Goal: Information Seeking & Learning: Learn about a topic

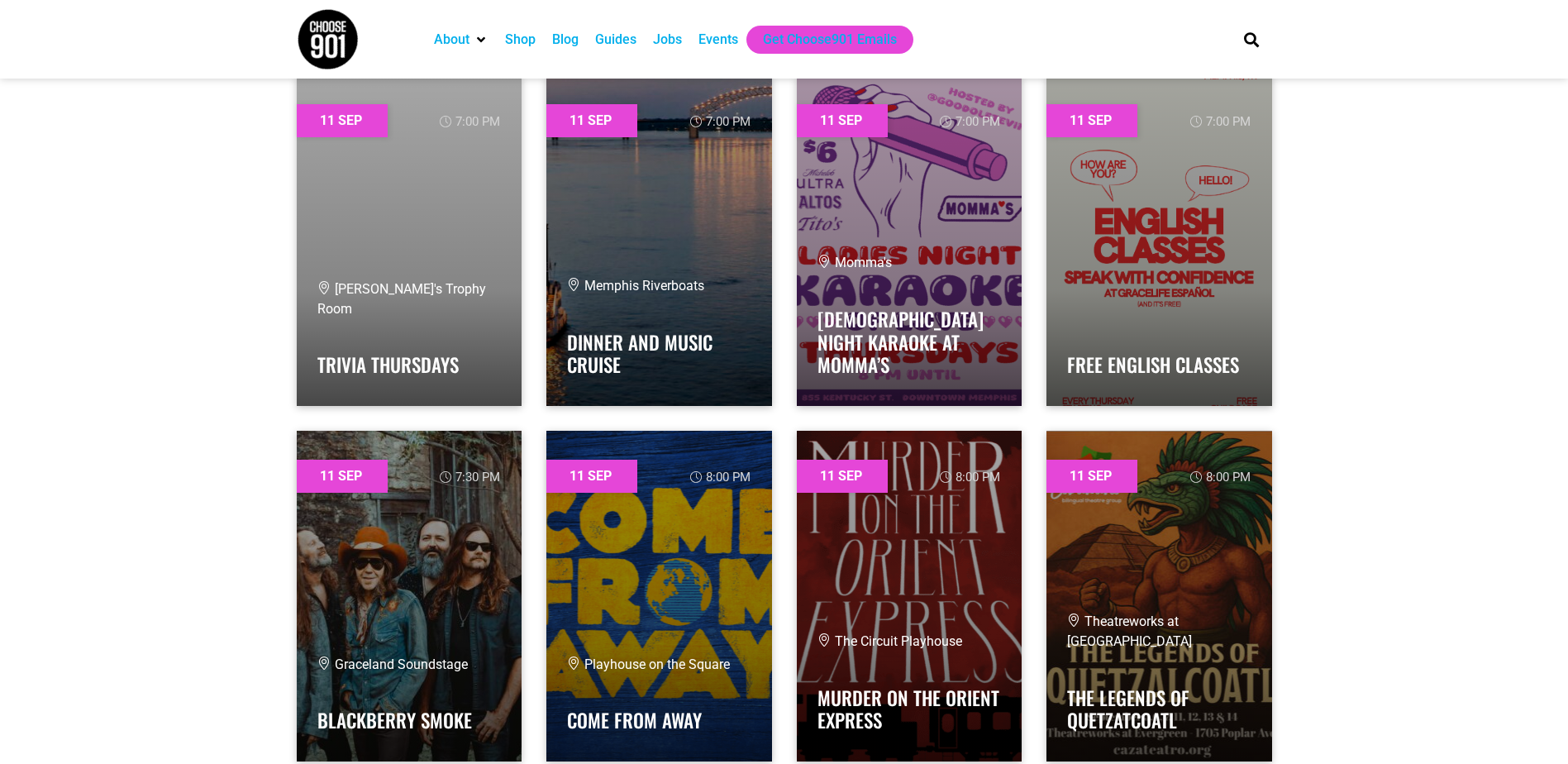
scroll to position [2408, 0]
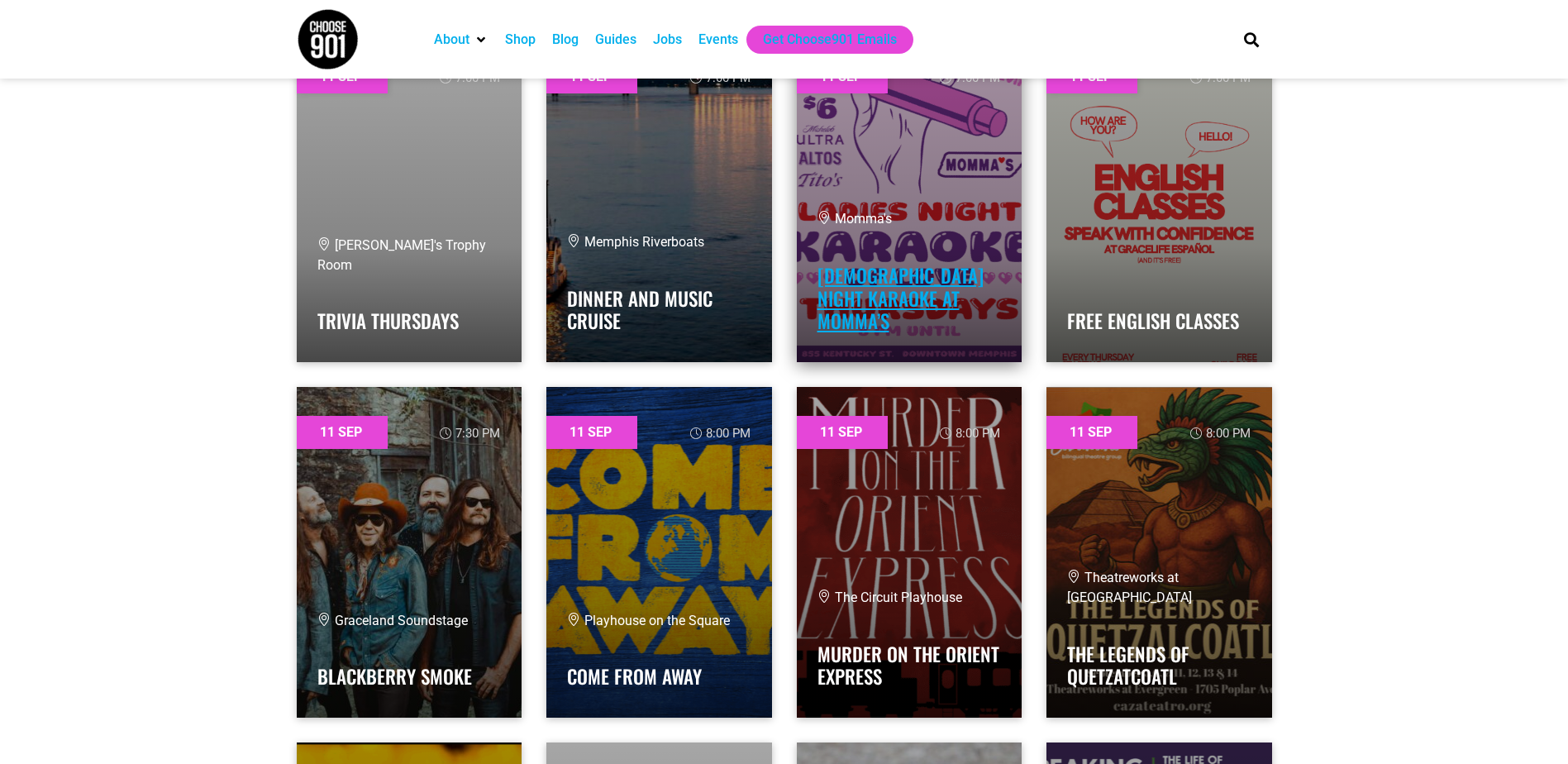
click at [902, 306] on link "[DEMOGRAPHIC_DATA] Night Karaoke at Momma’s" at bounding box center [900, 298] width 166 height 74
click at [850, 300] on link "[DEMOGRAPHIC_DATA] Night Karaoke at Momma’s" at bounding box center [900, 298] width 166 height 74
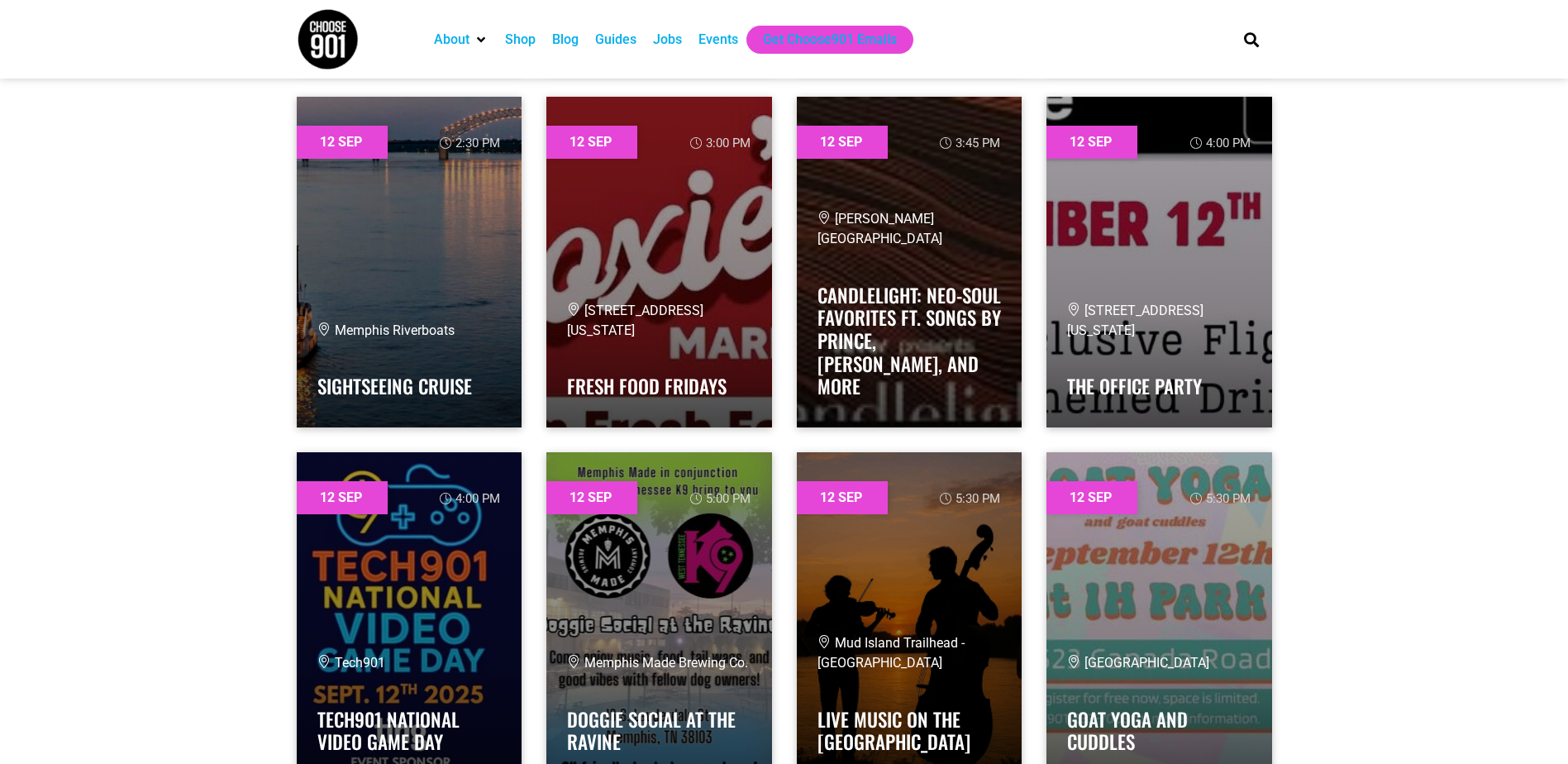
scroll to position [4542, 0]
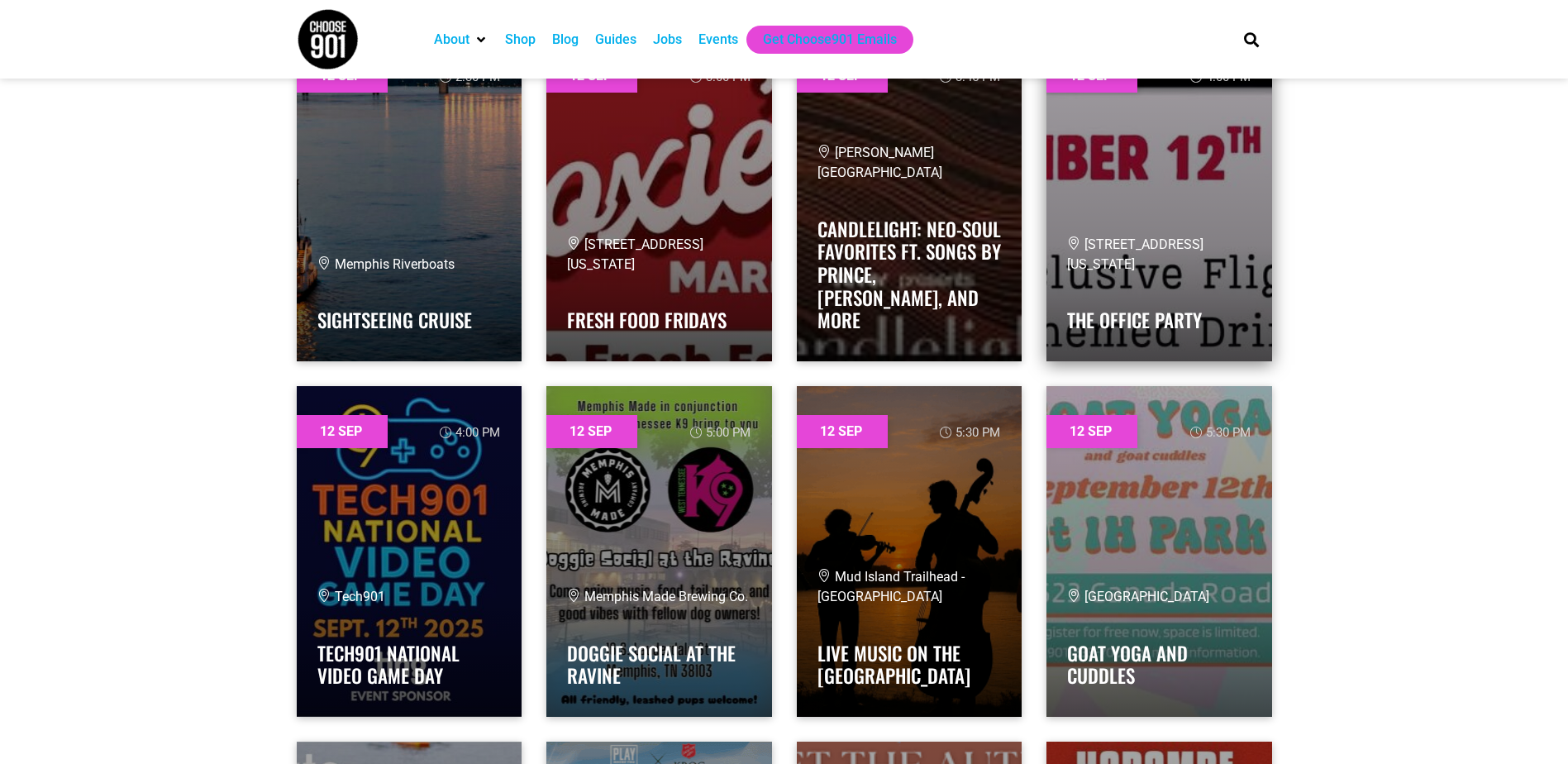
click at [1164, 276] on div "[STREET_ADDRESS][US_STATE] The Office Party" at bounding box center [1160, 287] width 184 height 106
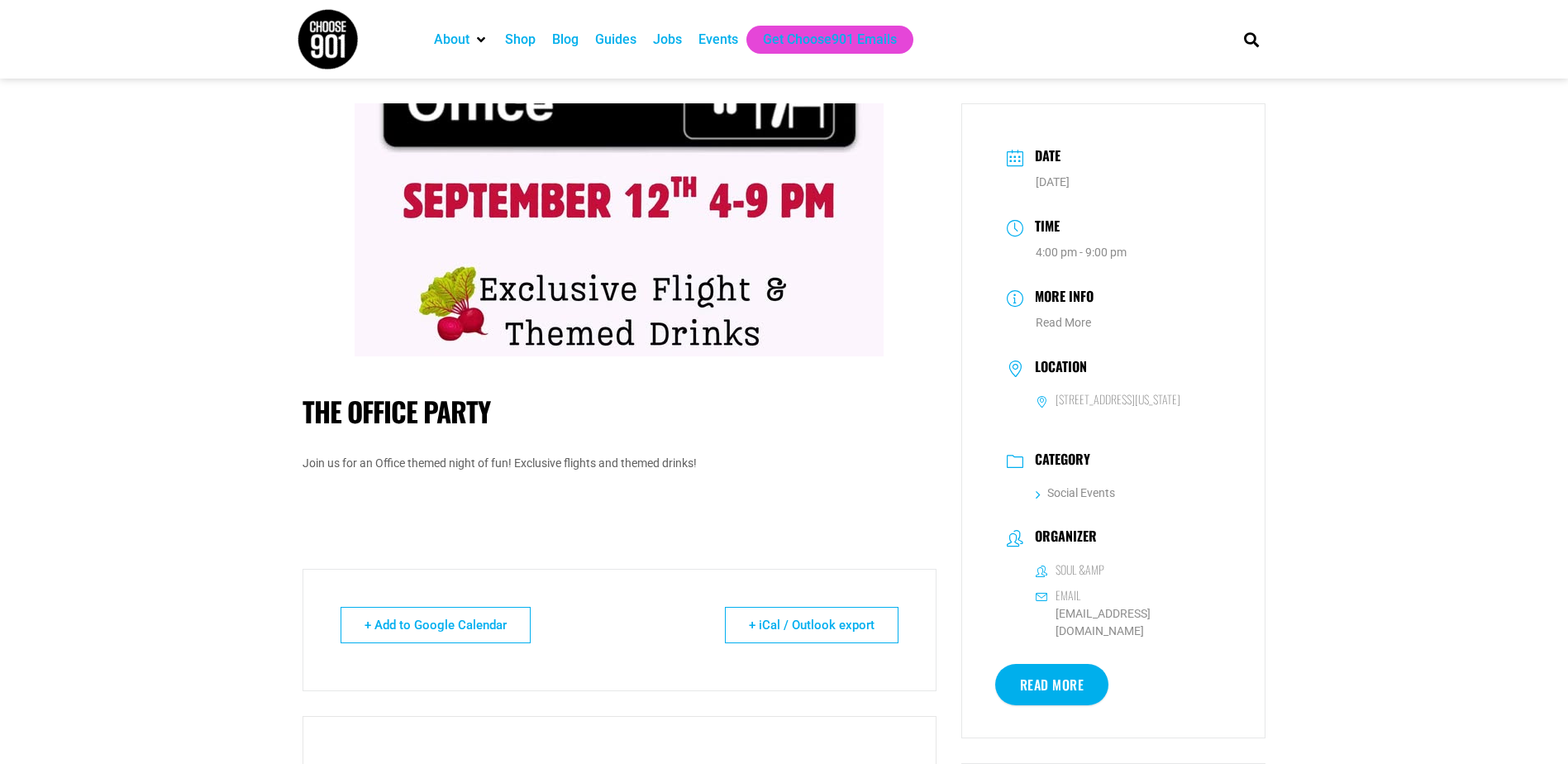
click at [1038, 705] on link "Read More" at bounding box center [1052, 684] width 114 height 41
click at [1044, 316] on link "Read More" at bounding box center [1064, 323] width 56 height 13
